Goal: Task Accomplishment & Management: Complete application form

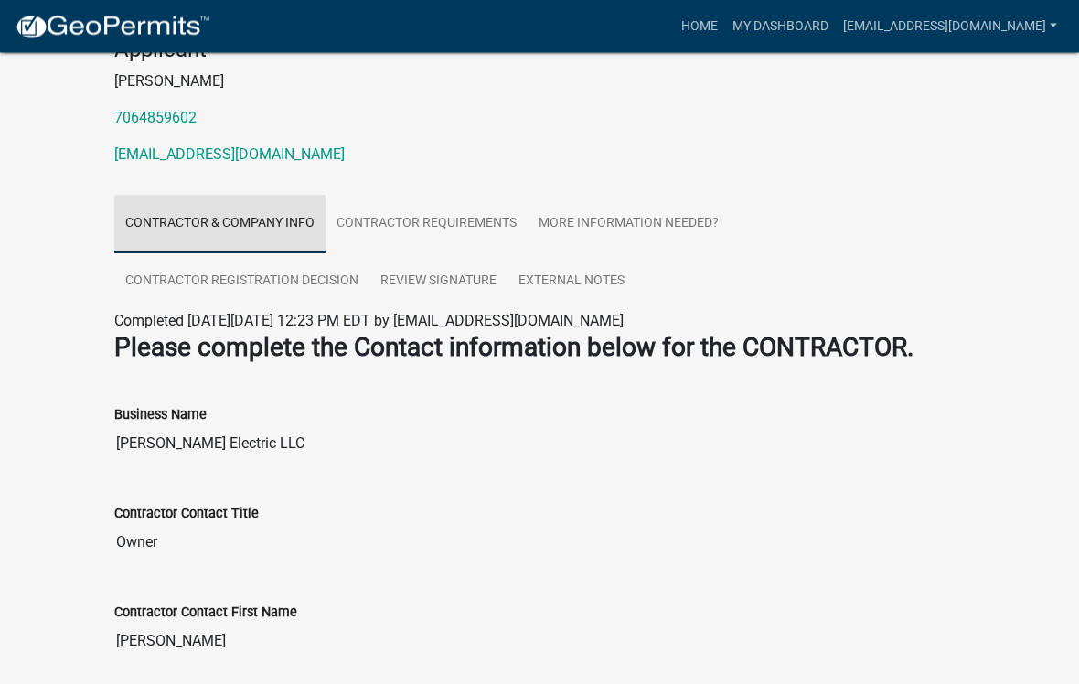
scroll to position [227, 0]
click at [244, 246] on link "Contractor & Company Info" at bounding box center [219, 224] width 211 height 59
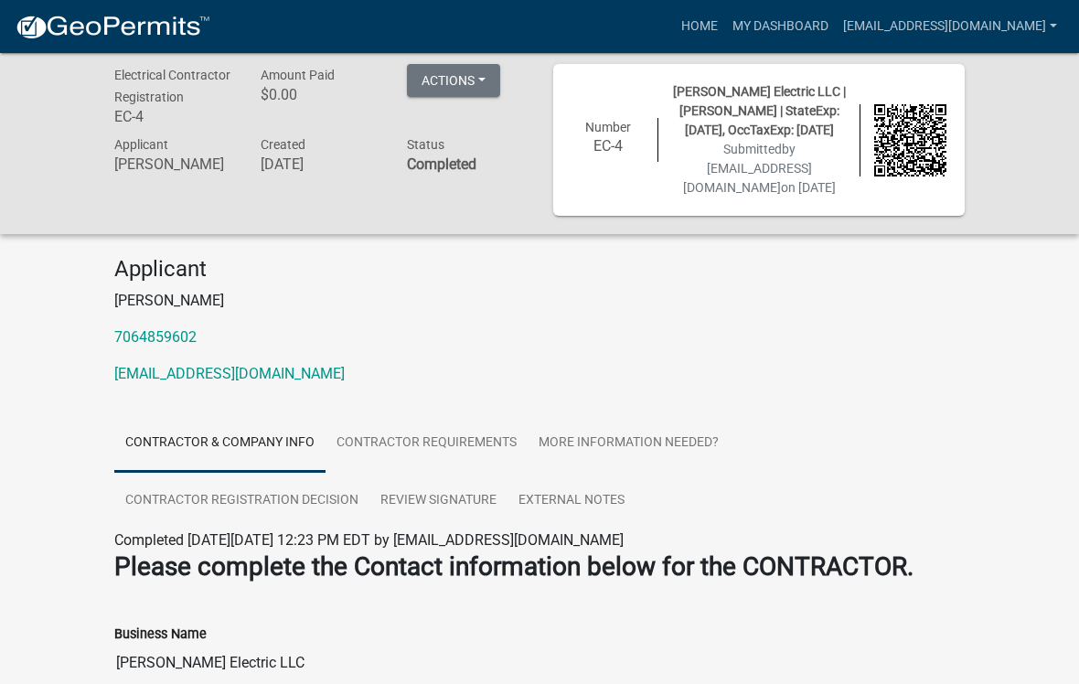
scroll to position [0, 0]
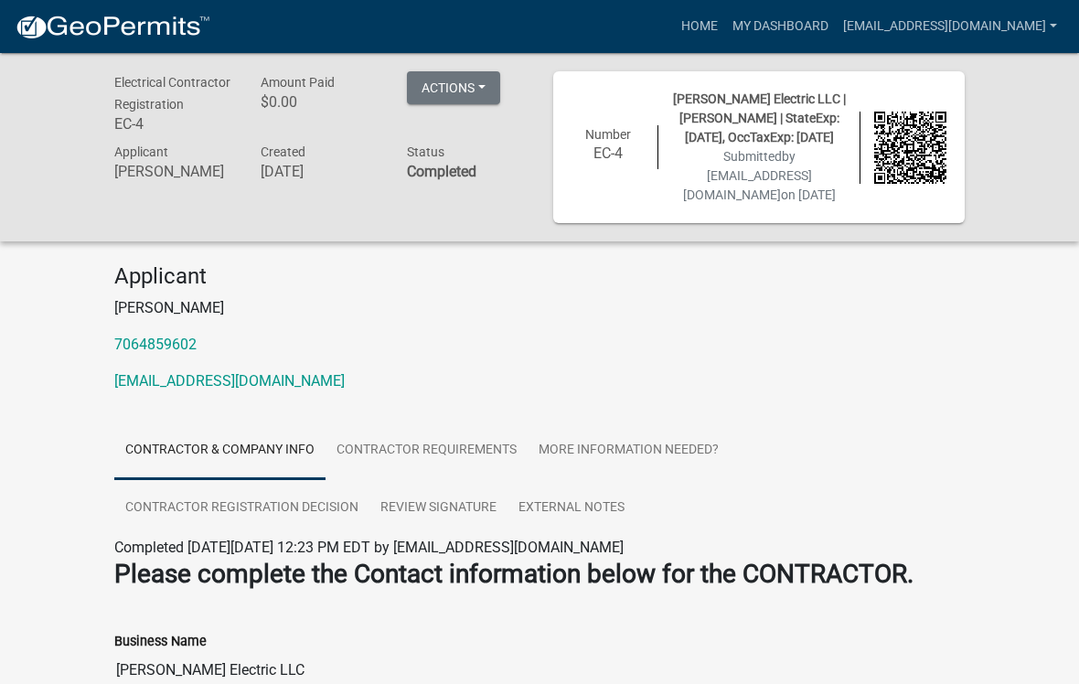
click at [463, 87] on button "Actions" at bounding box center [453, 87] width 93 height 33
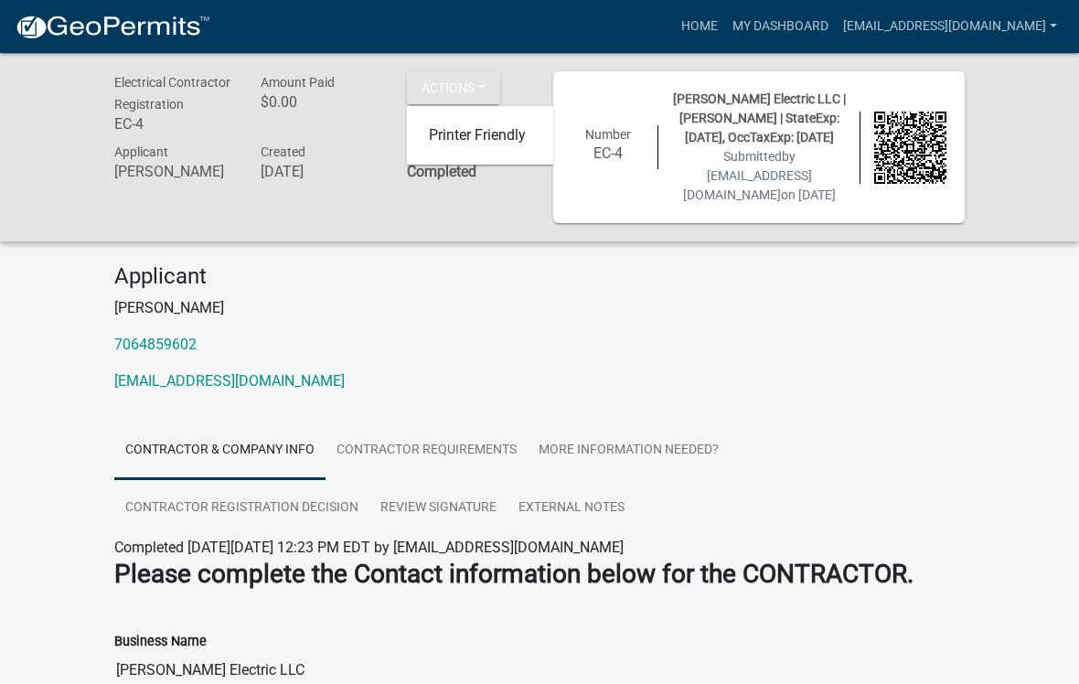
click at [1006, 126] on div "Electrical Contractor Registration EC-4 Amount Paid $0.00 Actions Printer Frien…" at bounding box center [539, 147] width 1079 height 188
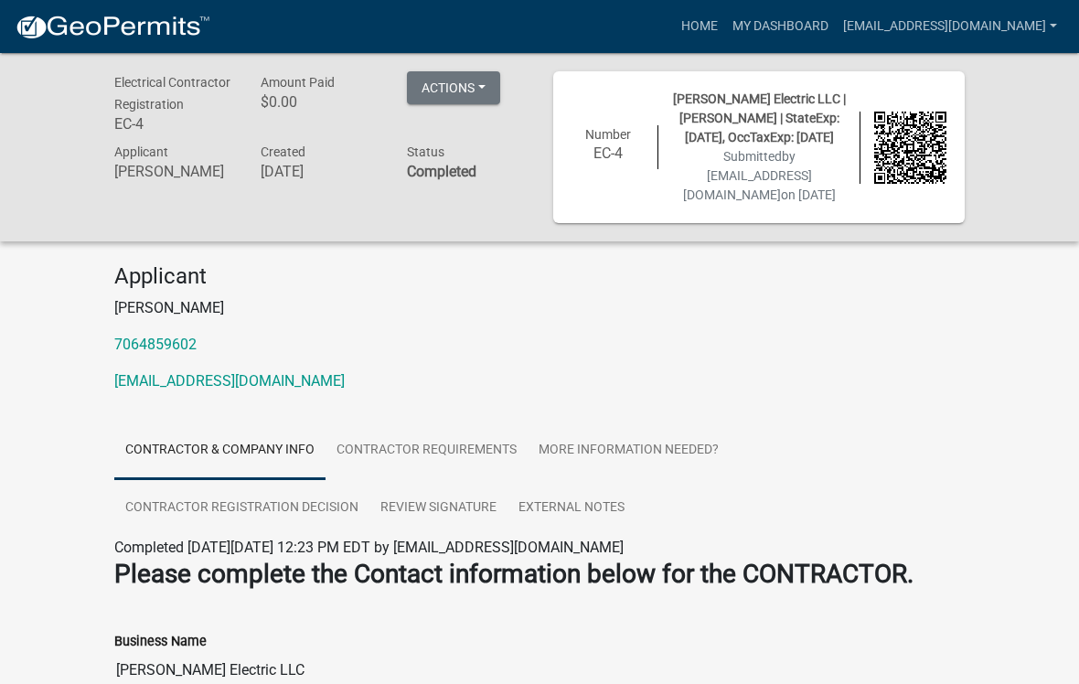
click at [901, 88] on div "Number EC-4 Collis Electric LLC | Jake Collis | StateExp: 06/30/2026, OccTaxExp…" at bounding box center [759, 147] width 412 height 152
click at [713, 21] on link "Home" at bounding box center [699, 26] width 51 height 35
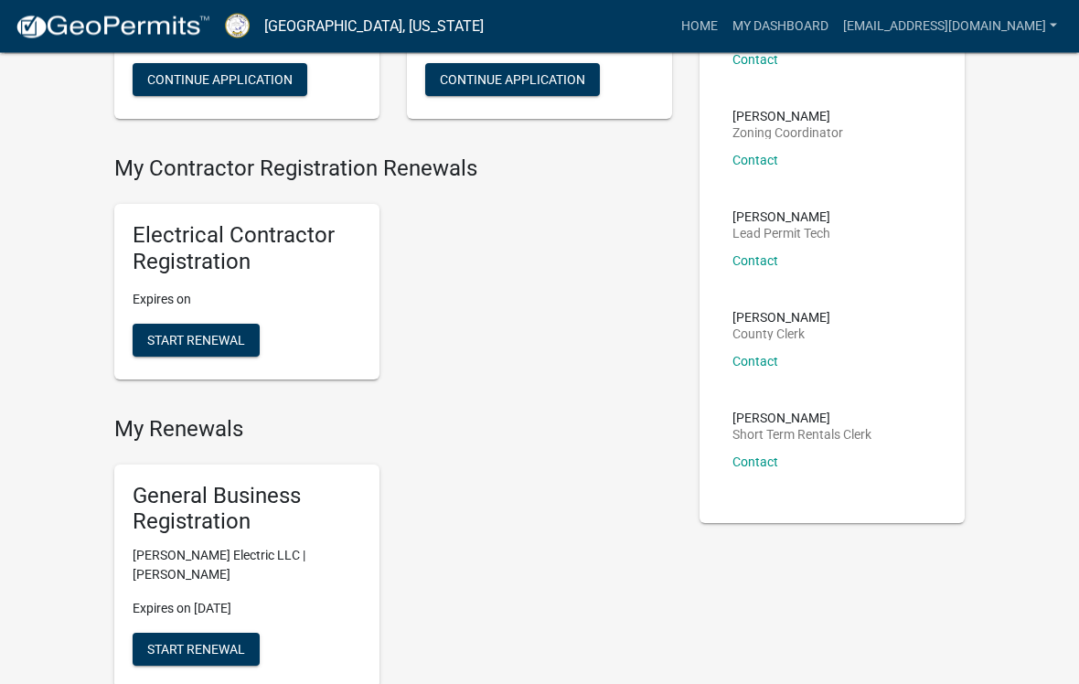
scroll to position [301, 0]
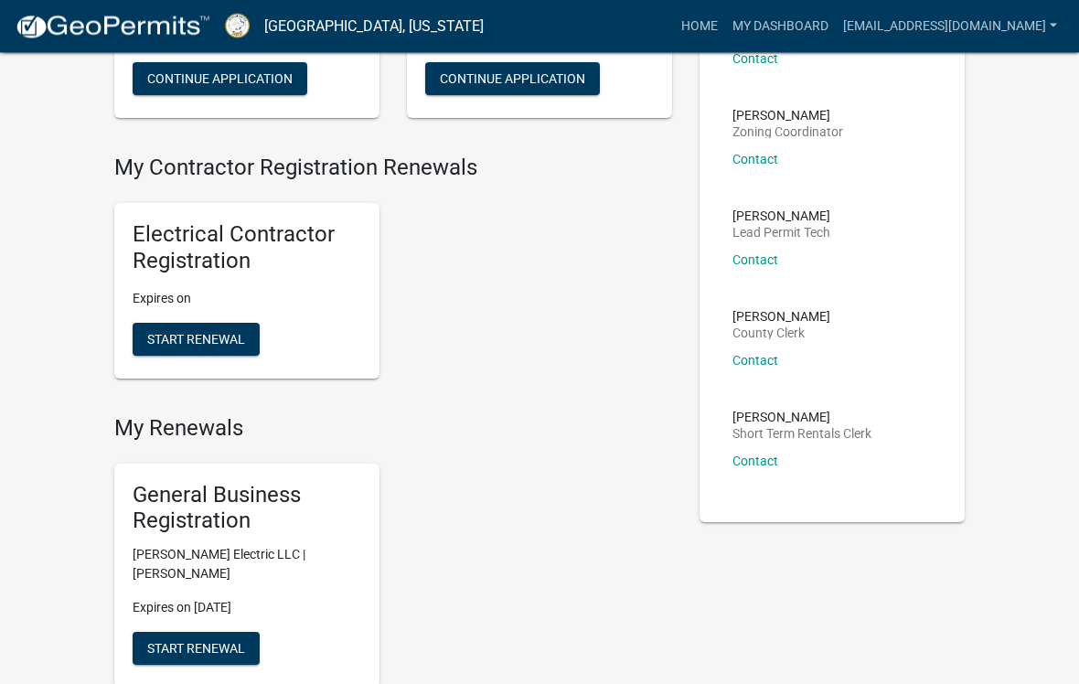
click at [226, 309] on p "Expires on" at bounding box center [247, 299] width 229 height 19
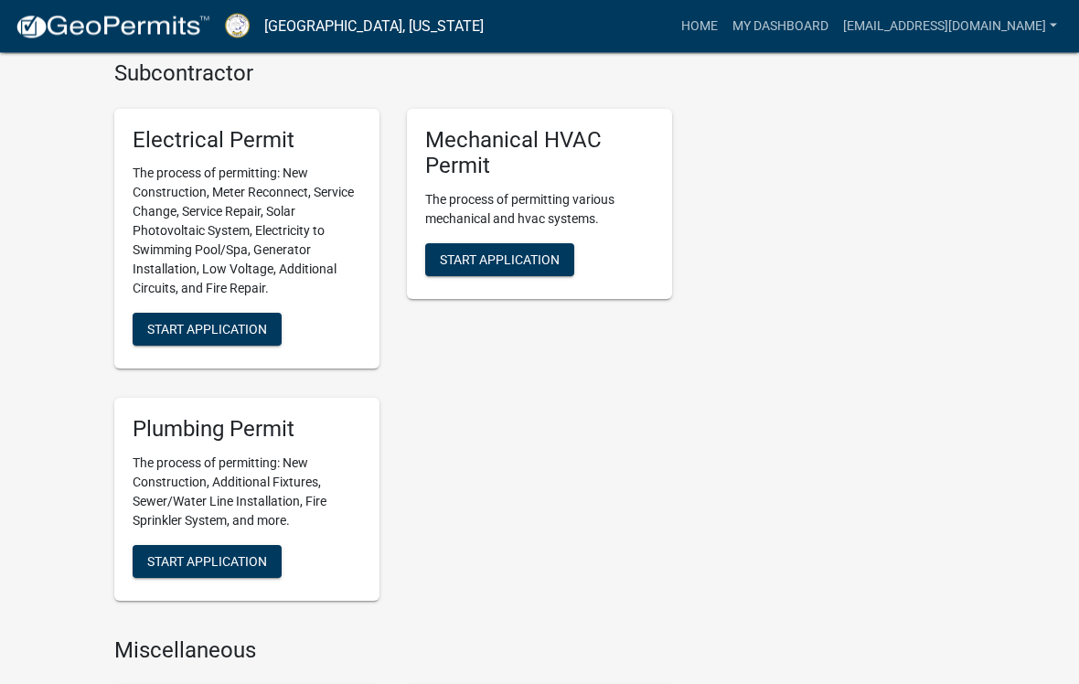
scroll to position [1846, 0]
click at [225, 330] on span "Start Application" at bounding box center [207, 329] width 120 height 15
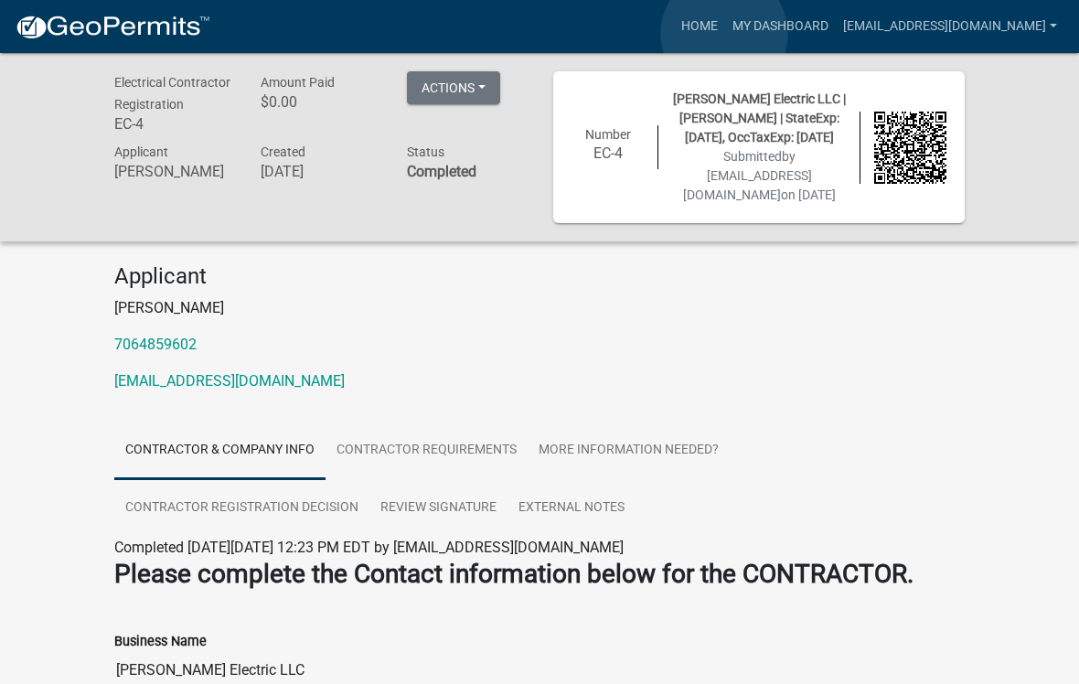
click at [725, 34] on link "Home" at bounding box center [699, 26] width 51 height 35
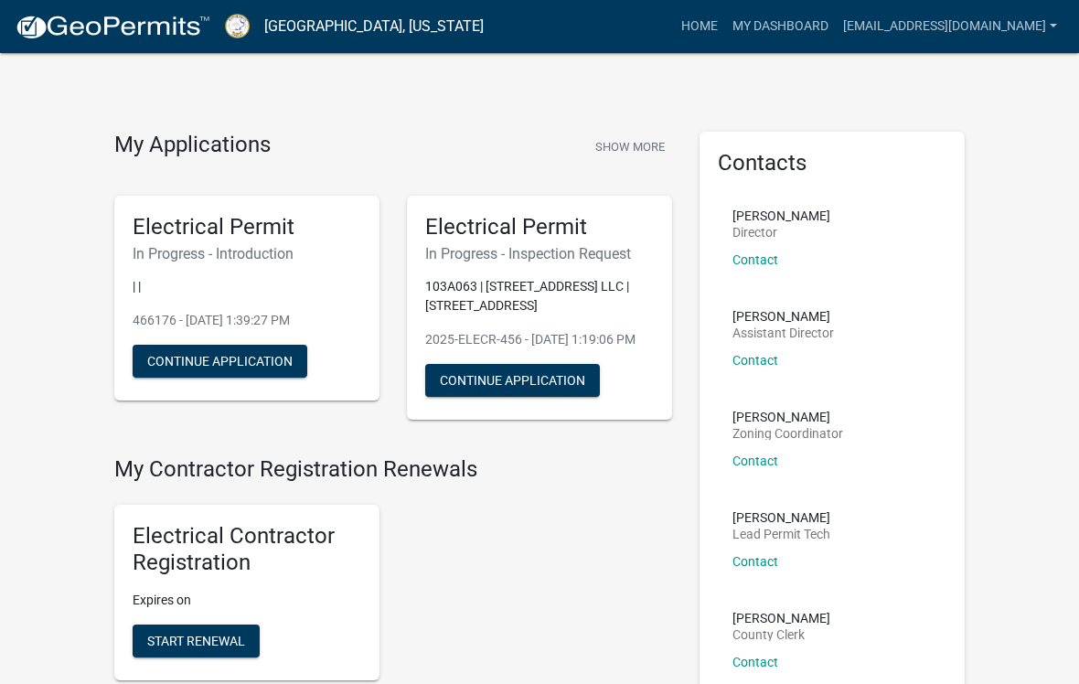
click at [229, 223] on h5 "Electrical Permit" at bounding box center [247, 227] width 229 height 27
click at [220, 236] on h5 "Electrical Permit" at bounding box center [247, 227] width 229 height 27
click at [225, 345] on button "Continue Application" at bounding box center [220, 361] width 175 height 33
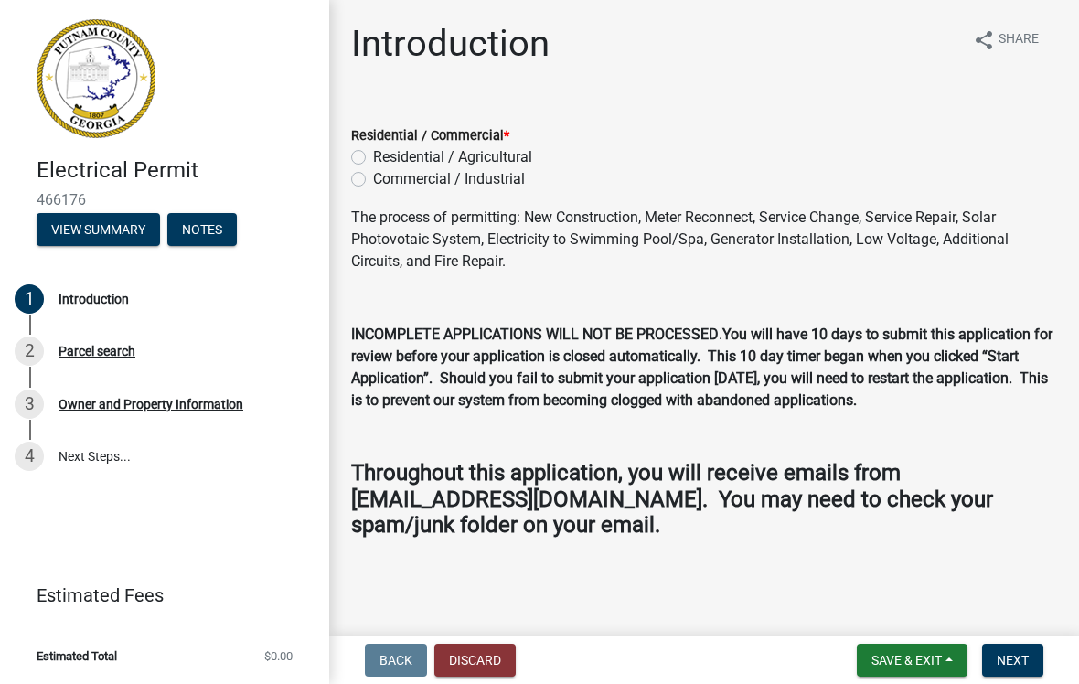
click at [481, 658] on button "Discard" at bounding box center [474, 660] width 81 height 33
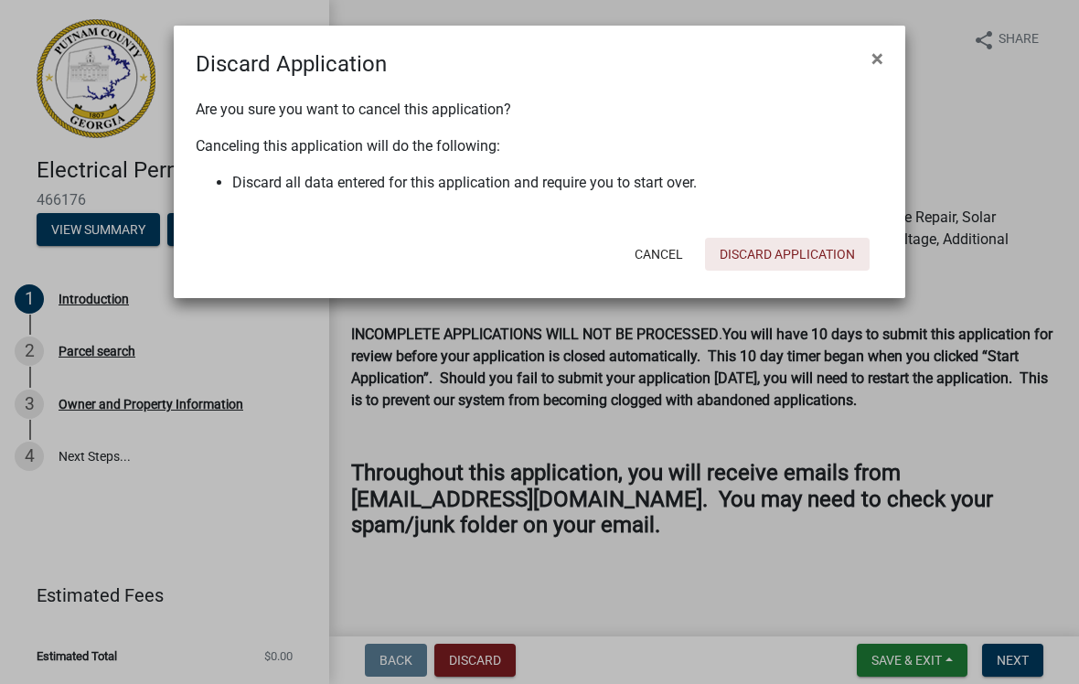
click at [779, 260] on button "Discard Application" at bounding box center [787, 254] width 165 height 33
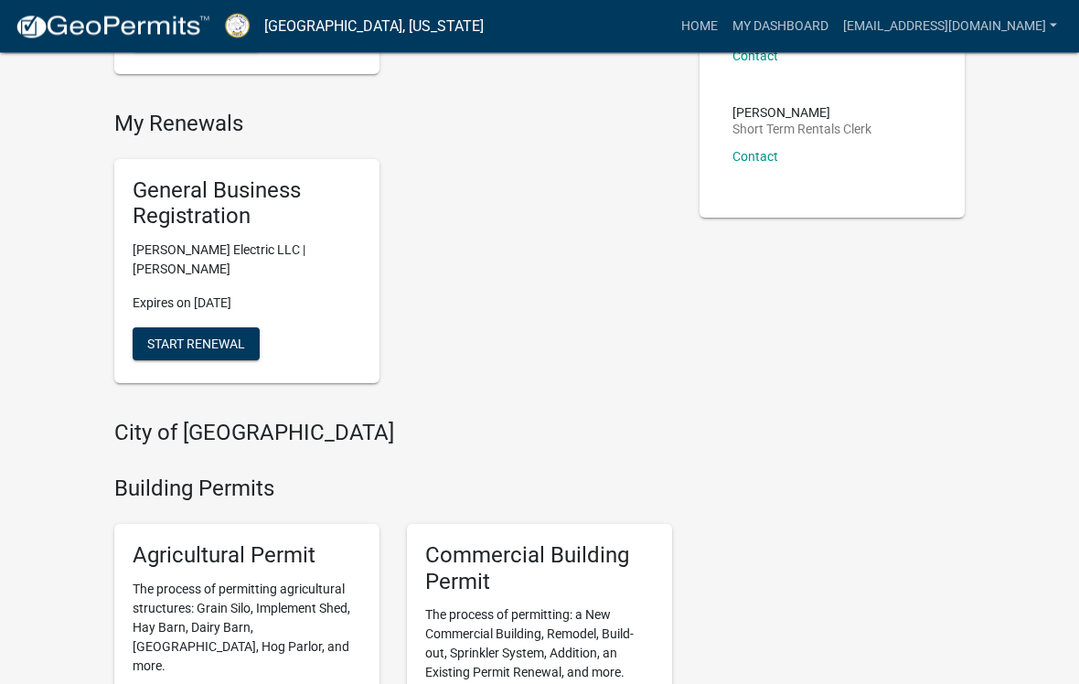
scroll to position [606, 0]
click at [193, 350] on span "Start Renewal" at bounding box center [196, 344] width 98 height 15
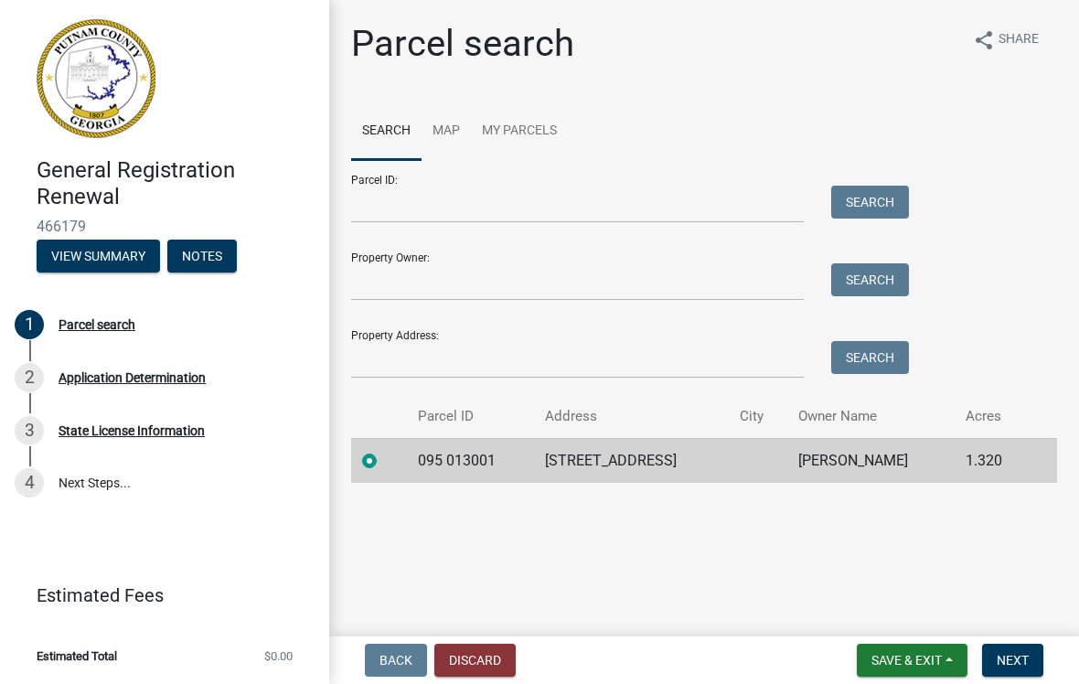
click at [465, 670] on button "Discard" at bounding box center [474, 660] width 81 height 33
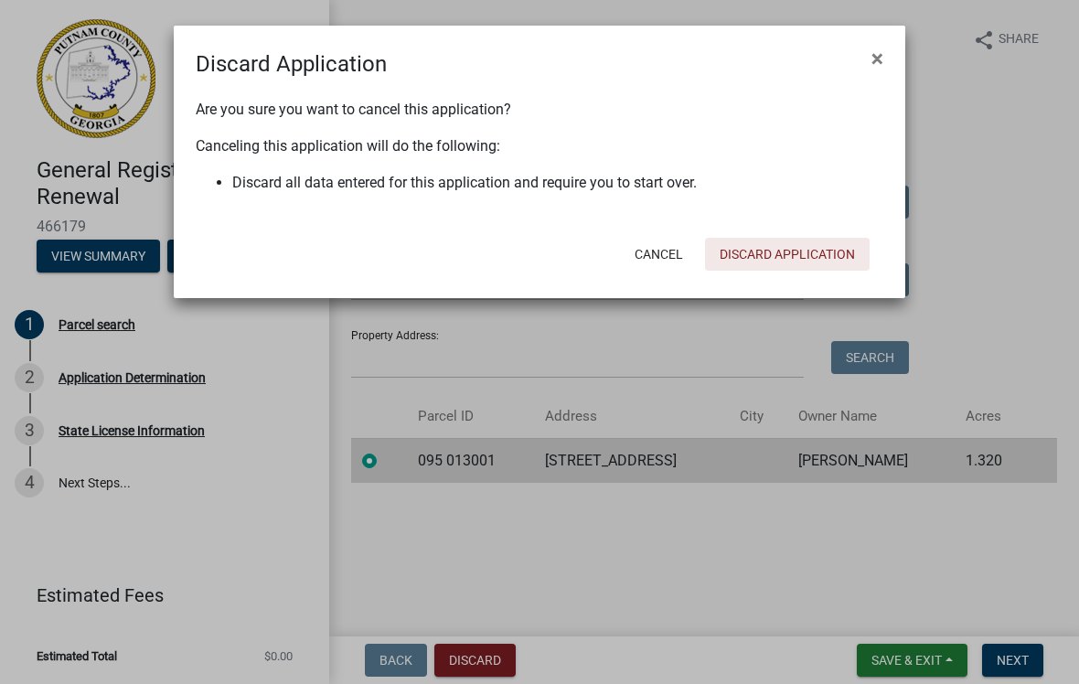
click at [778, 245] on button "Discard Application" at bounding box center [787, 254] width 165 height 33
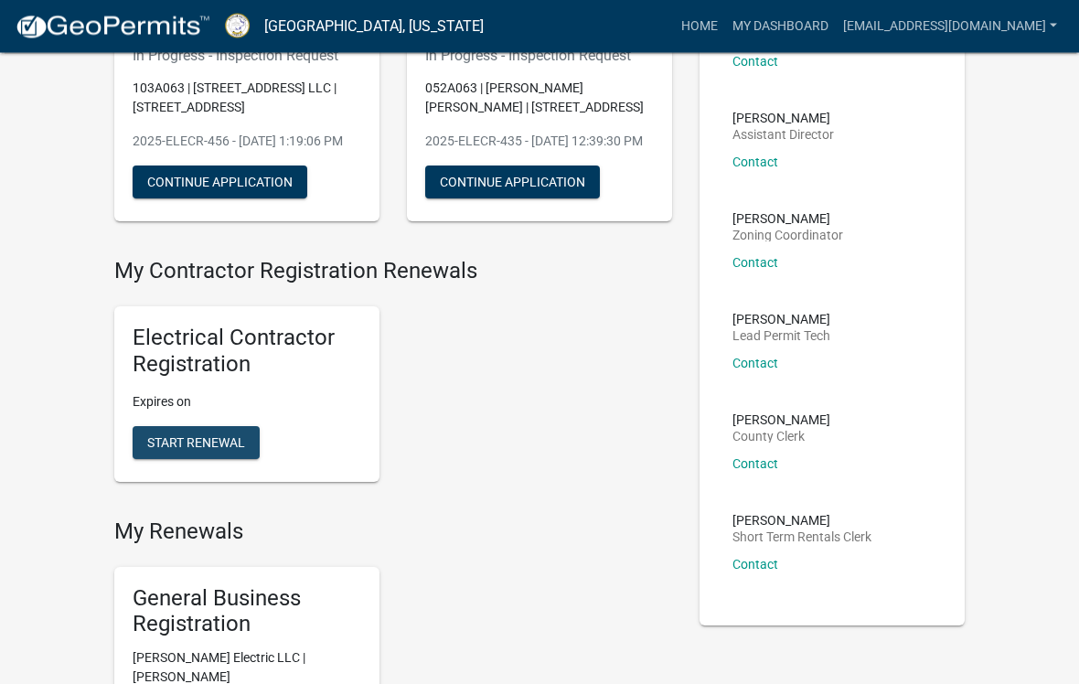
scroll to position [198, 0]
click at [189, 448] on button "Start Renewal" at bounding box center [196, 442] width 127 height 33
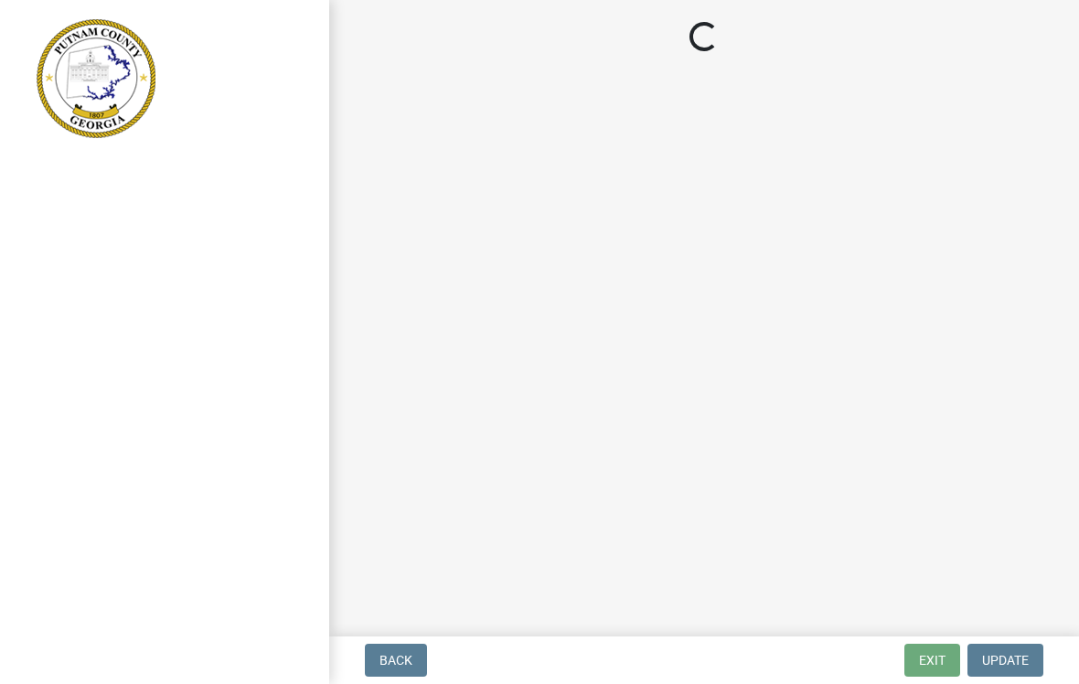
select select "GA"
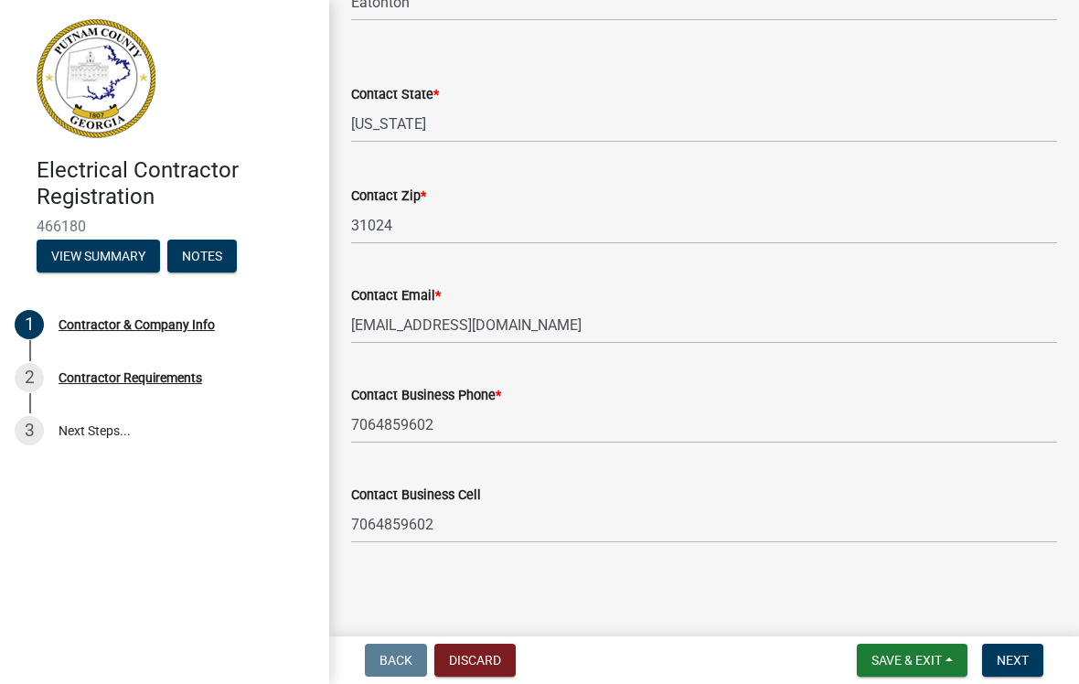
scroll to position [840, 0]
click at [1006, 657] on span "Next" at bounding box center [1013, 660] width 32 height 15
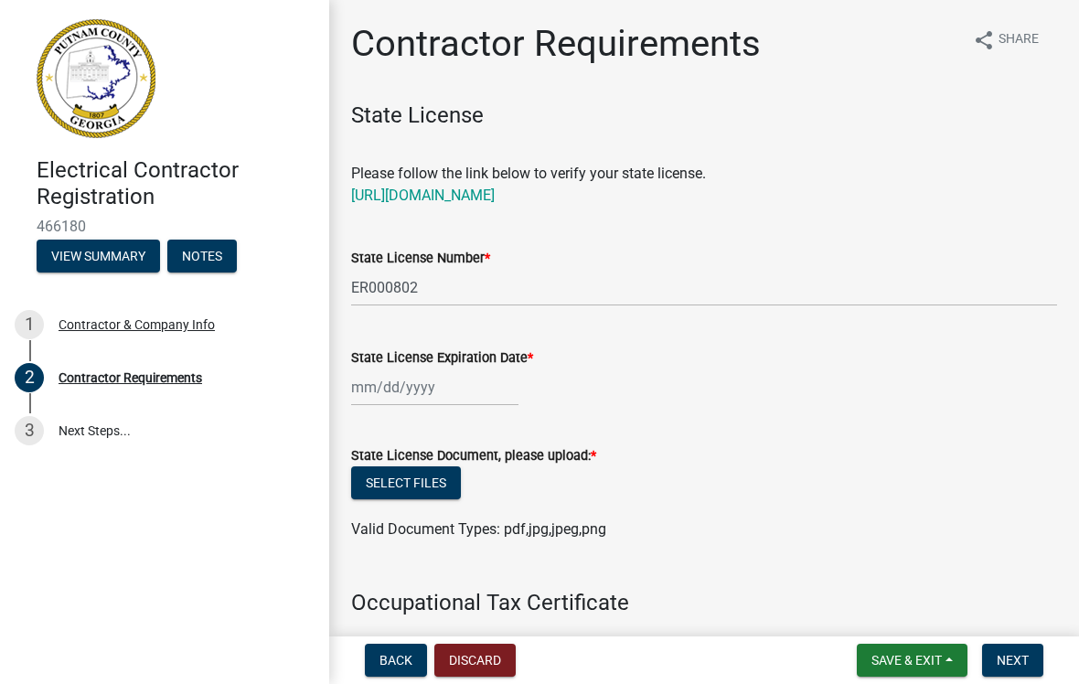
scroll to position [0, 0]
click at [391, 673] on button "Back" at bounding box center [396, 660] width 62 height 33
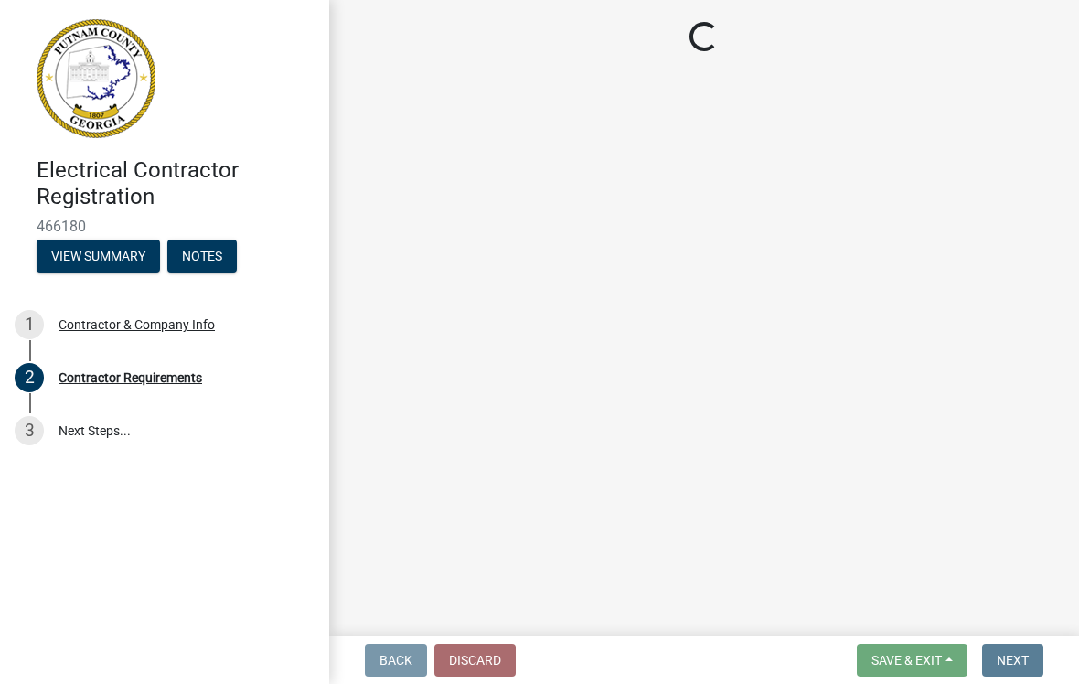
select select "GA"
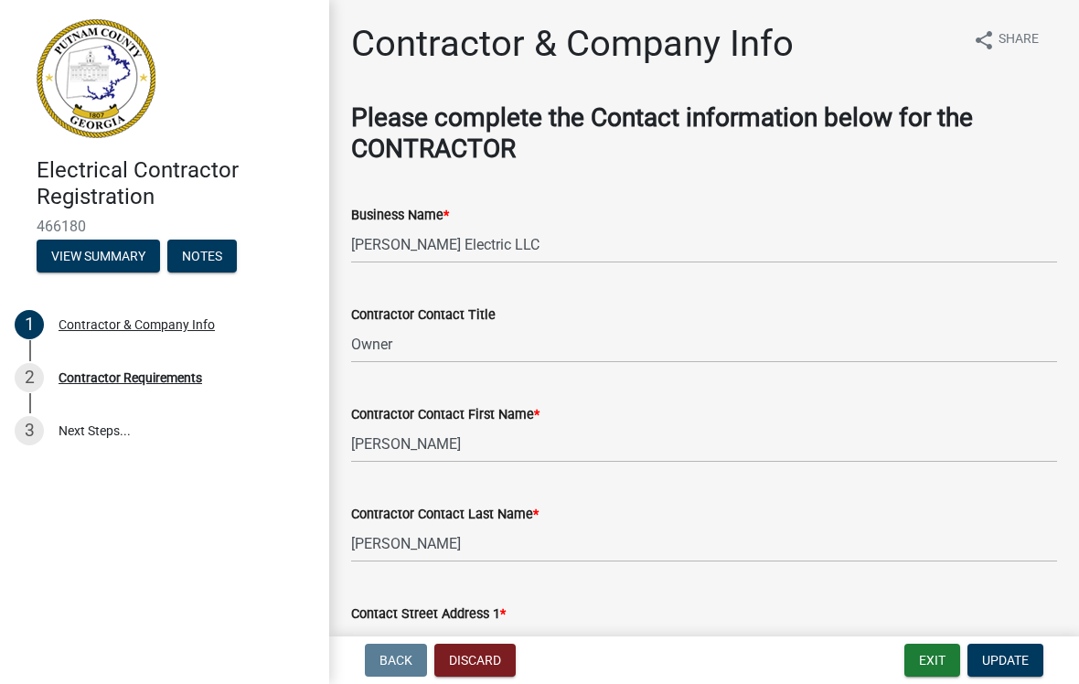
click at [487, 669] on button "Discard" at bounding box center [474, 660] width 81 height 33
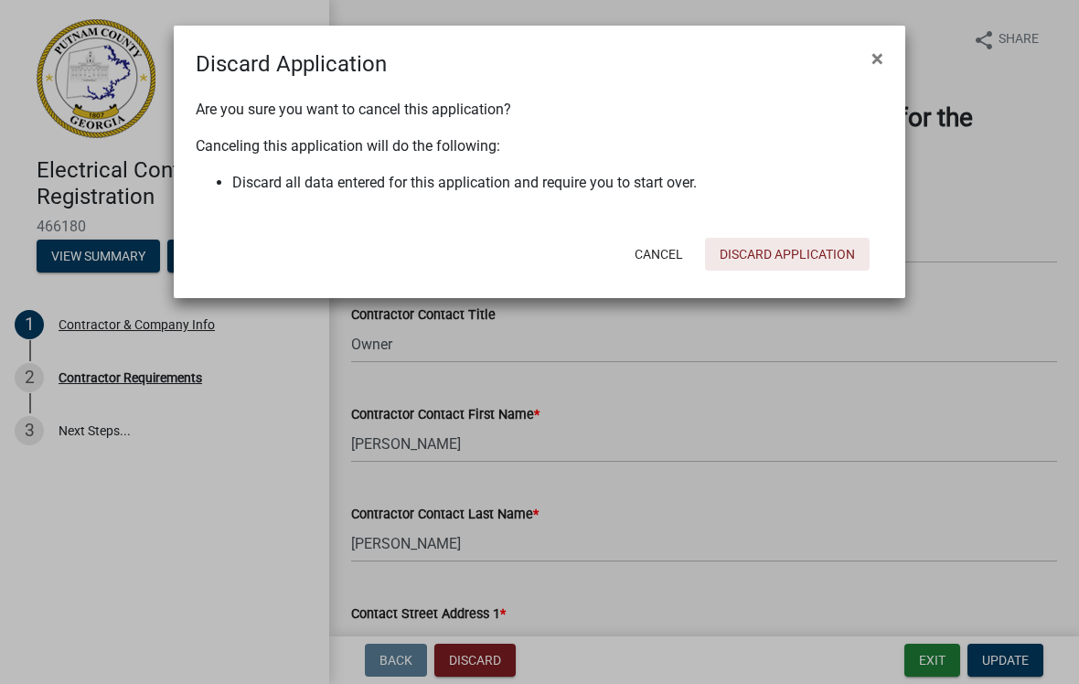
click at [805, 265] on button "Discard Application" at bounding box center [787, 254] width 165 height 33
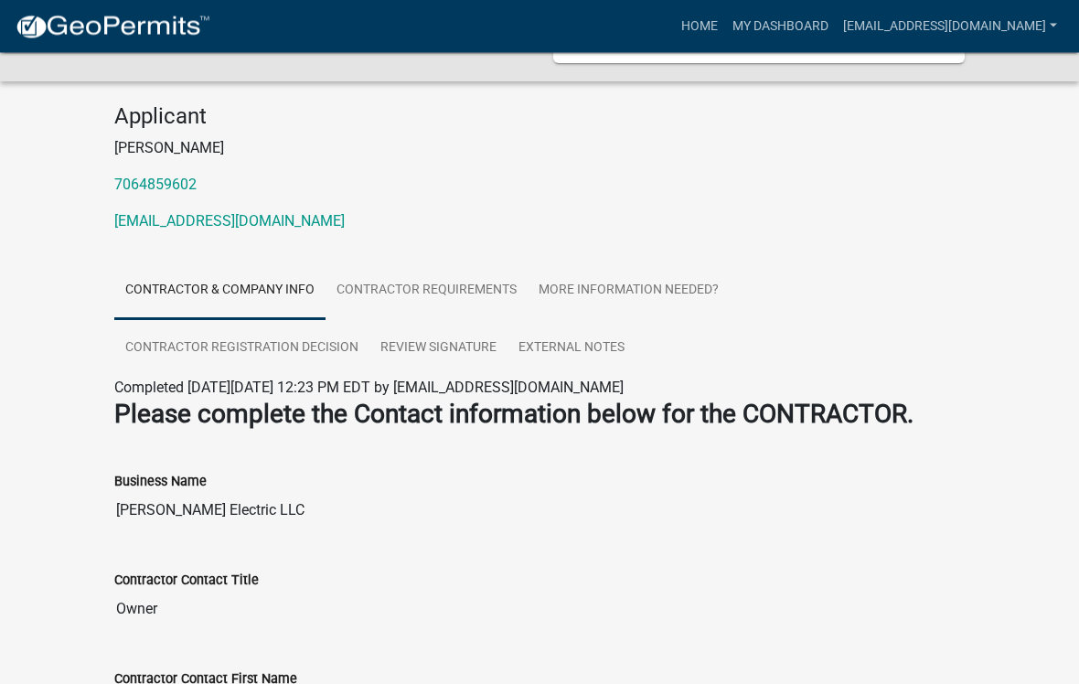
scroll to position [160, 0]
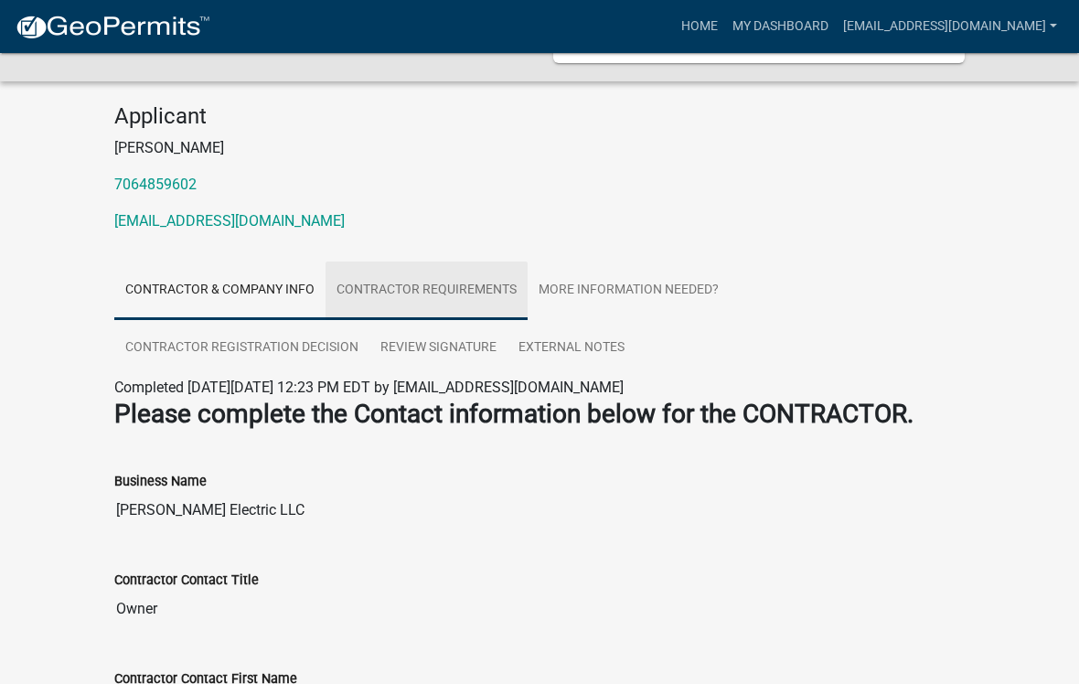
click at [438, 307] on link "Contractor Requirements" at bounding box center [427, 291] width 202 height 59
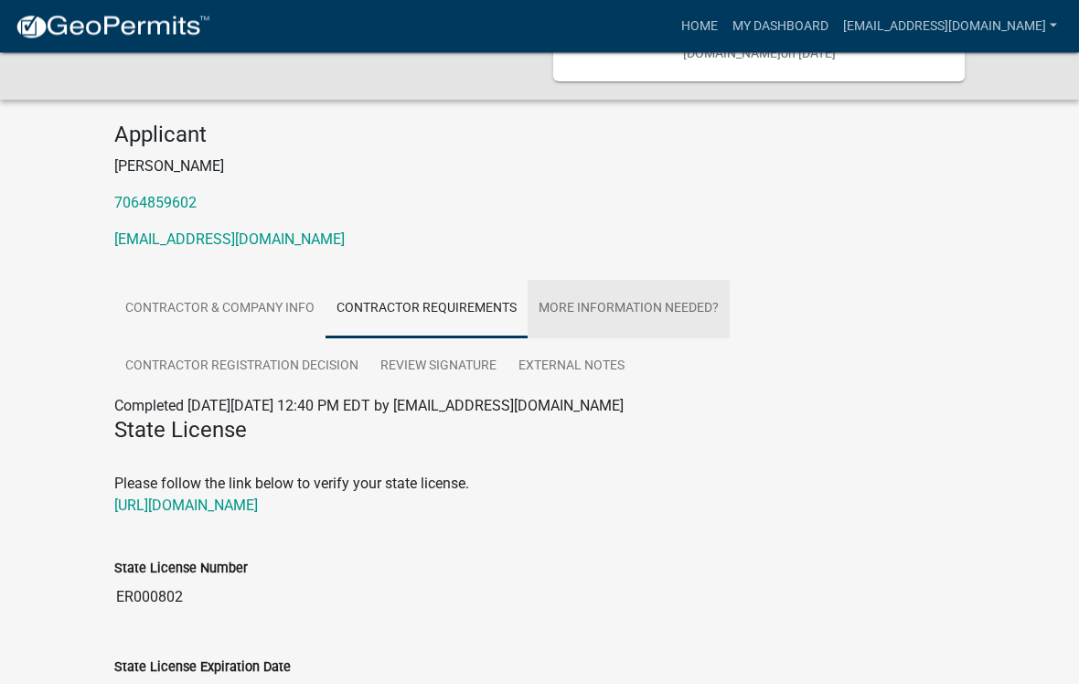
scroll to position [142, 0]
click at [640, 325] on link "More Information Needed?" at bounding box center [629, 309] width 202 height 59
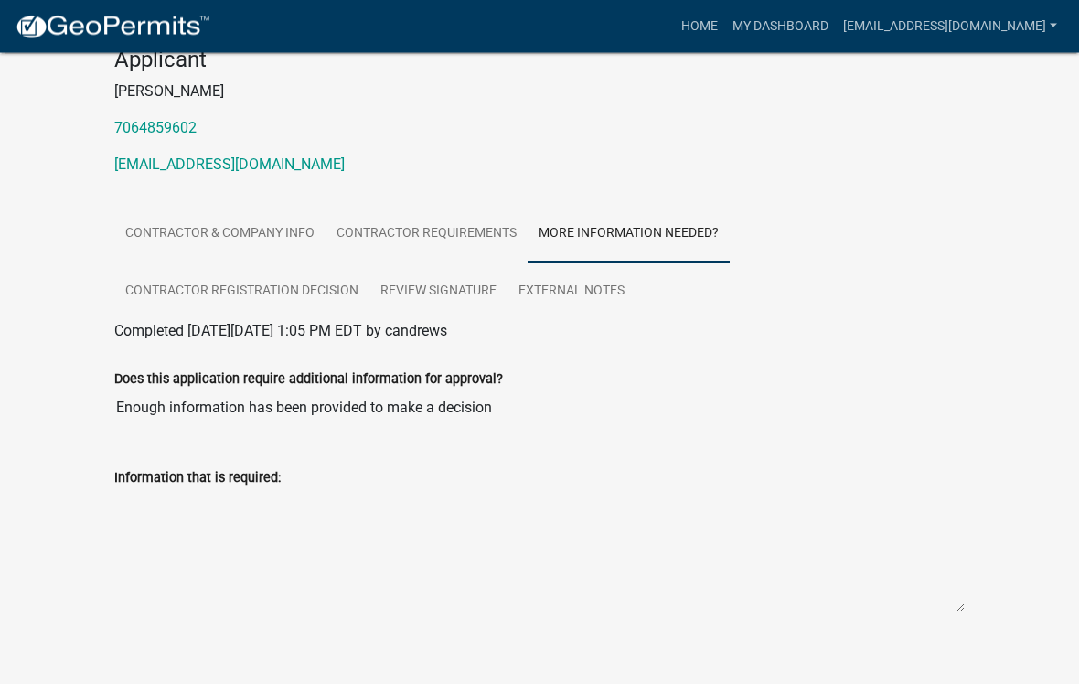
scroll to position [217, 0]
click at [246, 307] on link "Contractor Registration Decision" at bounding box center [241, 291] width 255 height 59
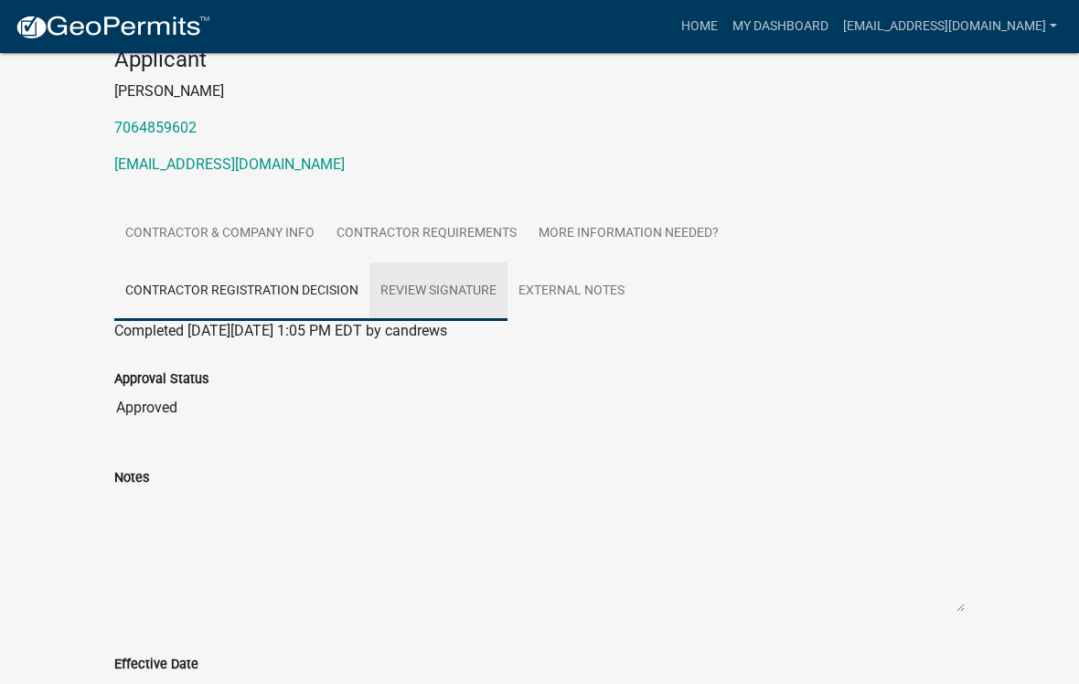
click at [439, 300] on link "Review Signature" at bounding box center [438, 291] width 138 height 59
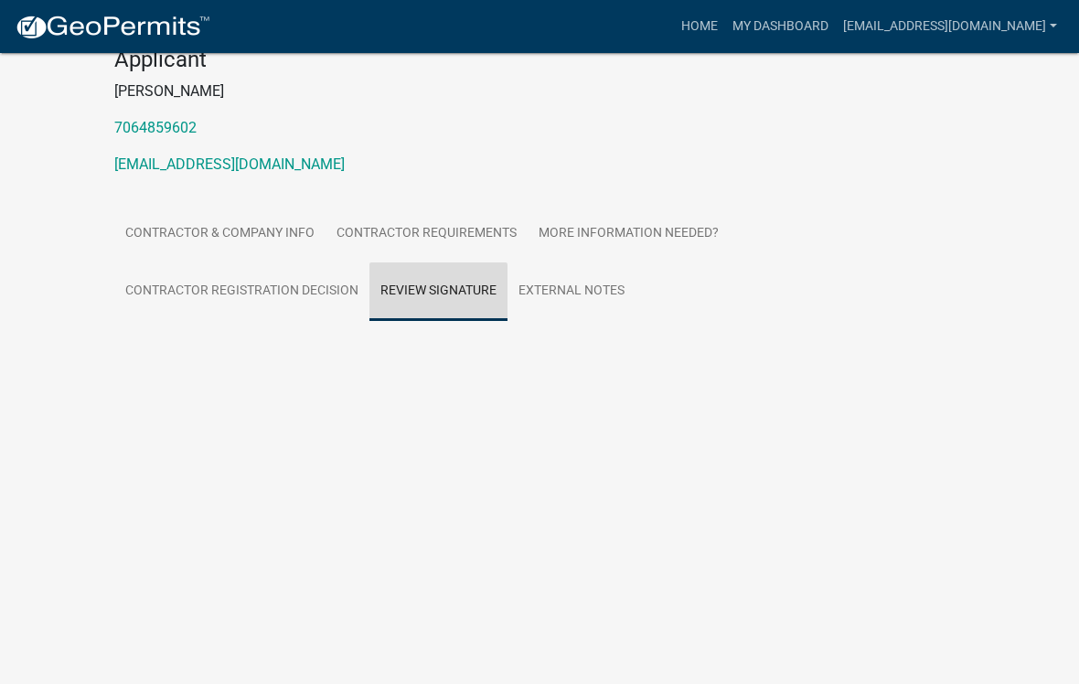
scroll to position [173, 0]
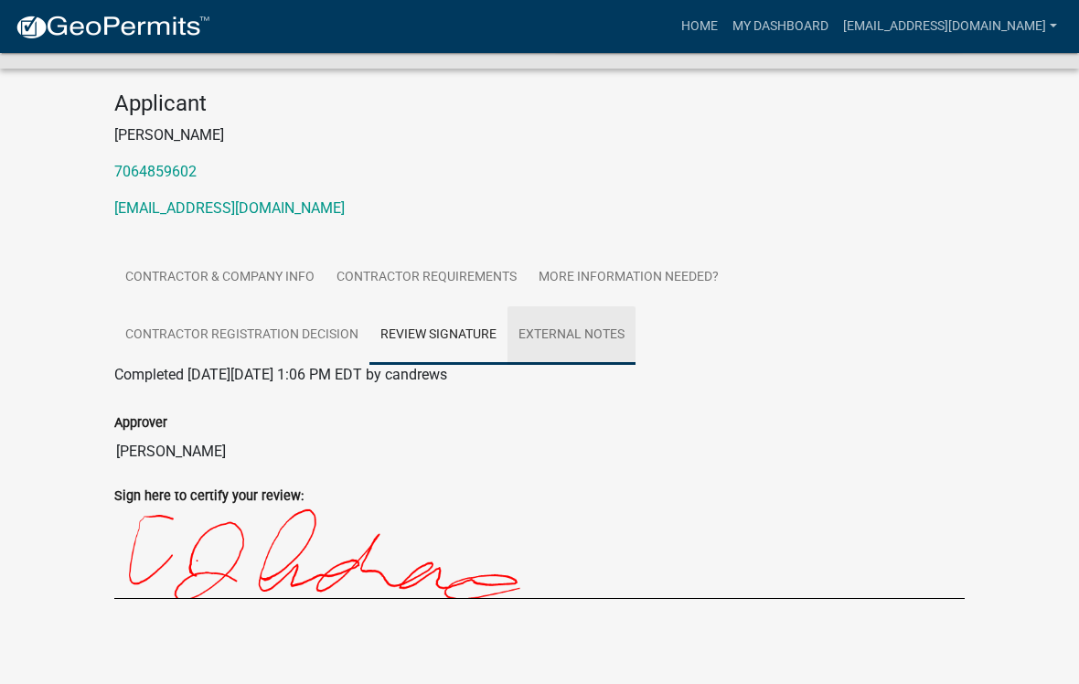
click at [570, 347] on link "External Notes" at bounding box center [572, 335] width 128 height 59
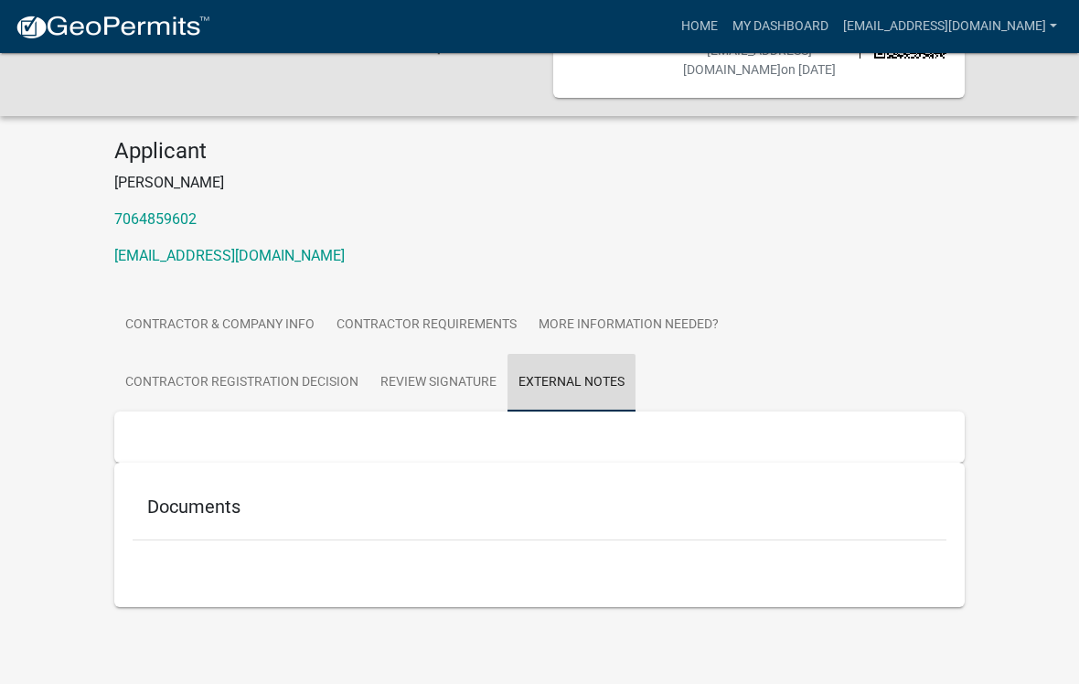
scroll to position [119, 0]
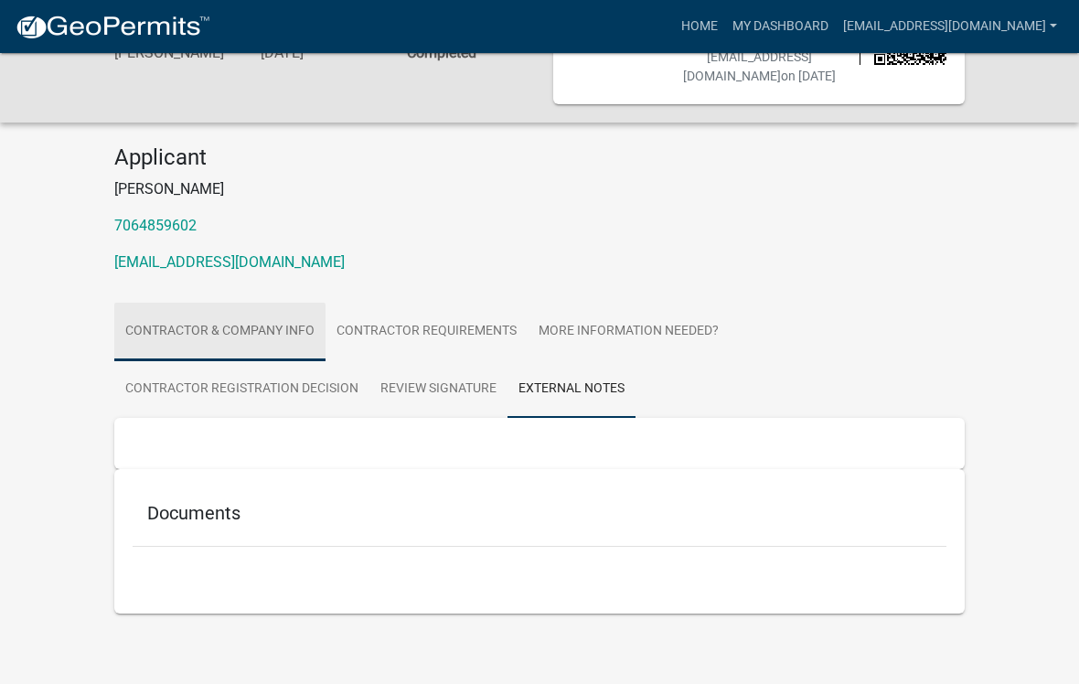
click at [243, 356] on link "Contractor & Company Info" at bounding box center [219, 332] width 211 height 59
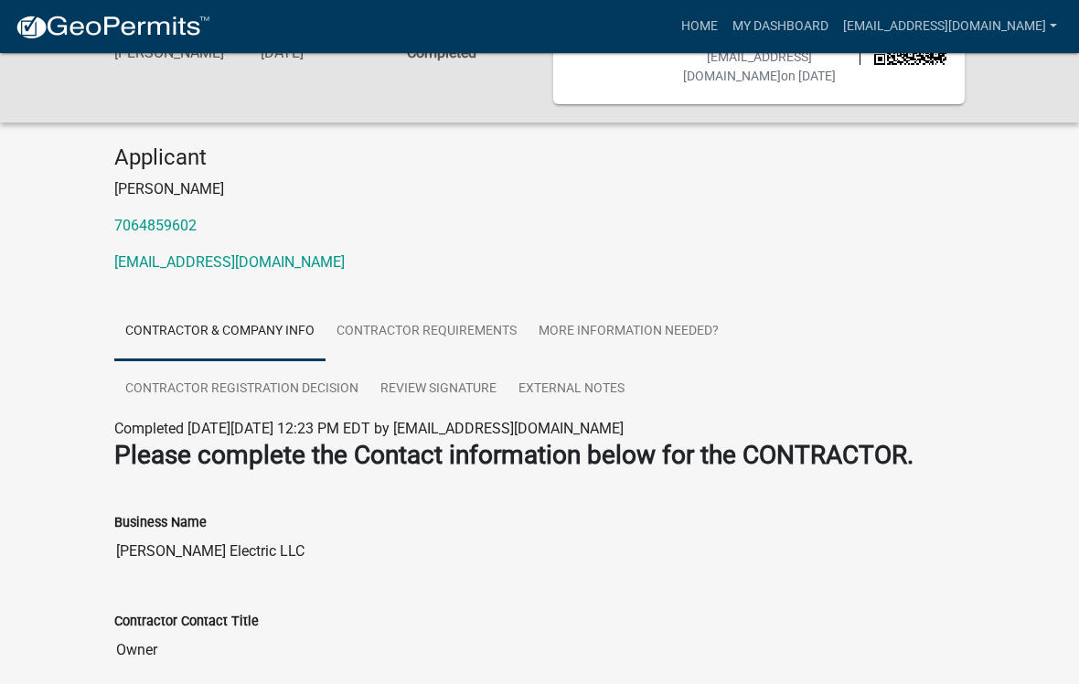
click at [947, 570] on input "[PERSON_NAME] Electric LLC" at bounding box center [539, 551] width 851 height 37
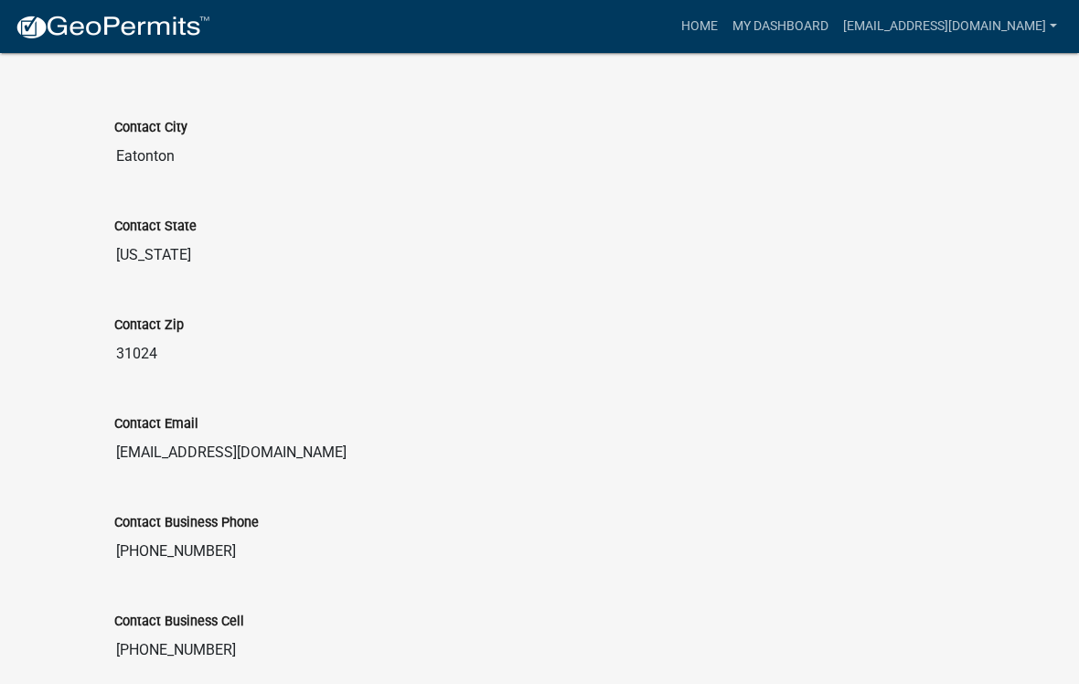
scroll to position [1175, 0]
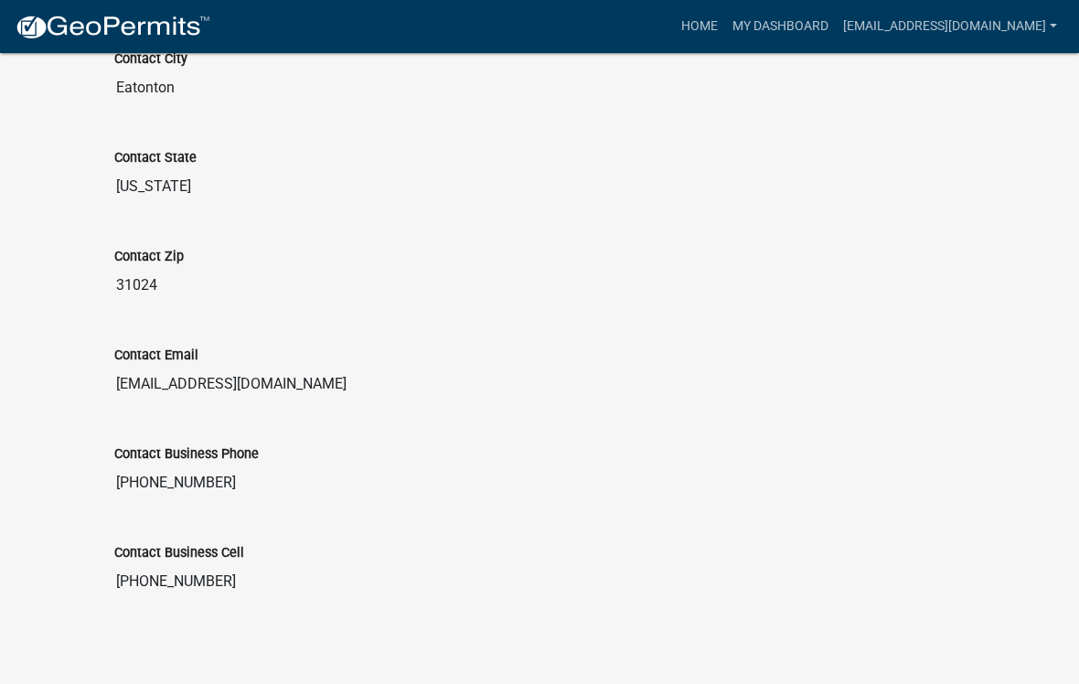
click at [212, 498] on input "[PHONE_NUMBER]" at bounding box center [539, 483] width 851 height 37
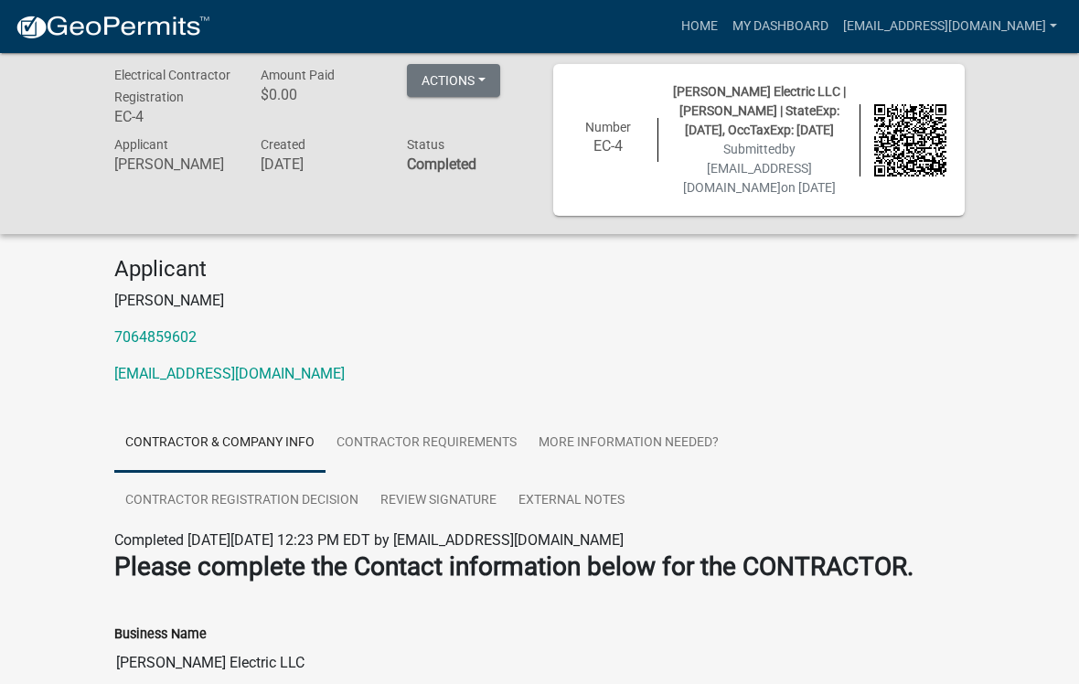
scroll to position [0, 0]
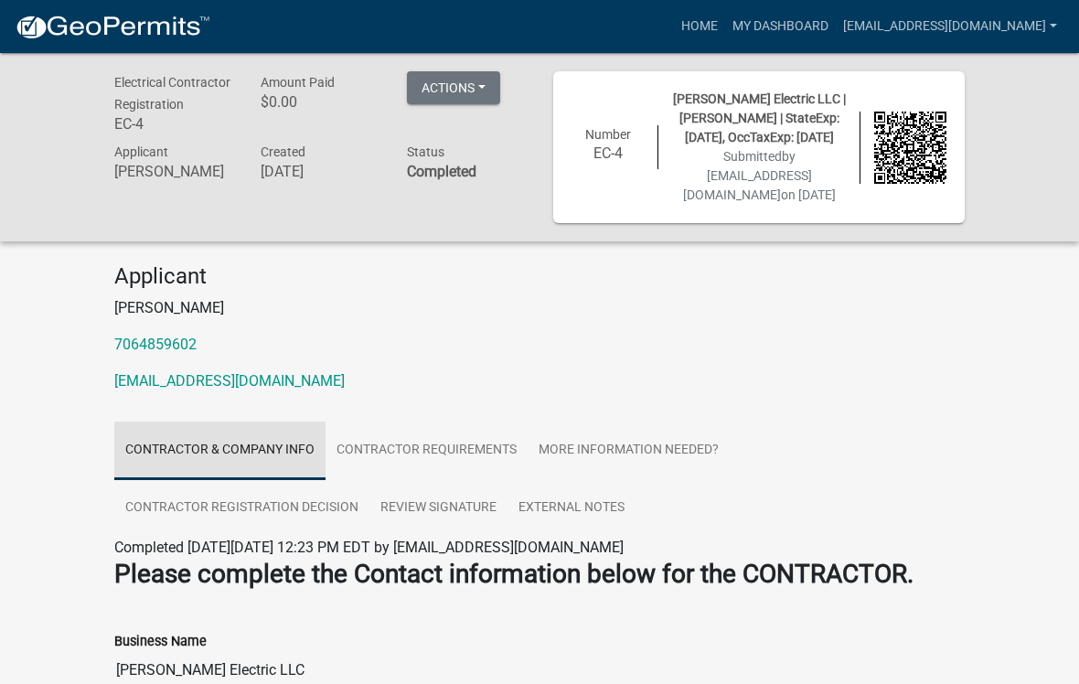
click at [226, 478] on link "Contractor & Company Info" at bounding box center [219, 451] width 211 height 59
